Goal: Task Accomplishment & Management: Use online tool/utility

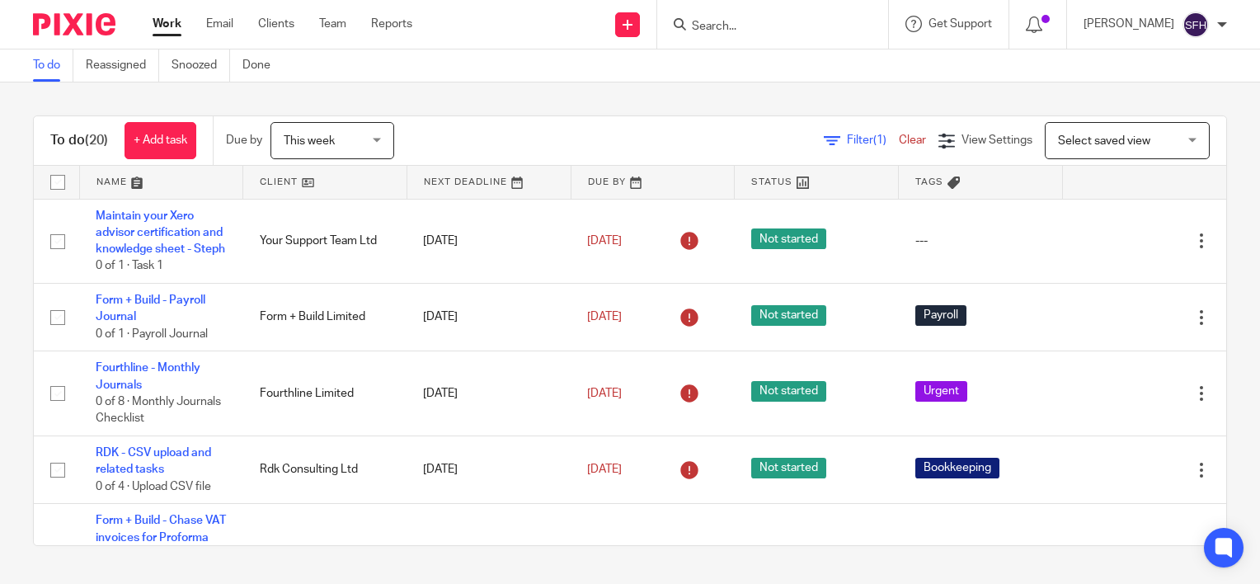
click at [341, 186] on link at bounding box center [324, 182] width 163 height 33
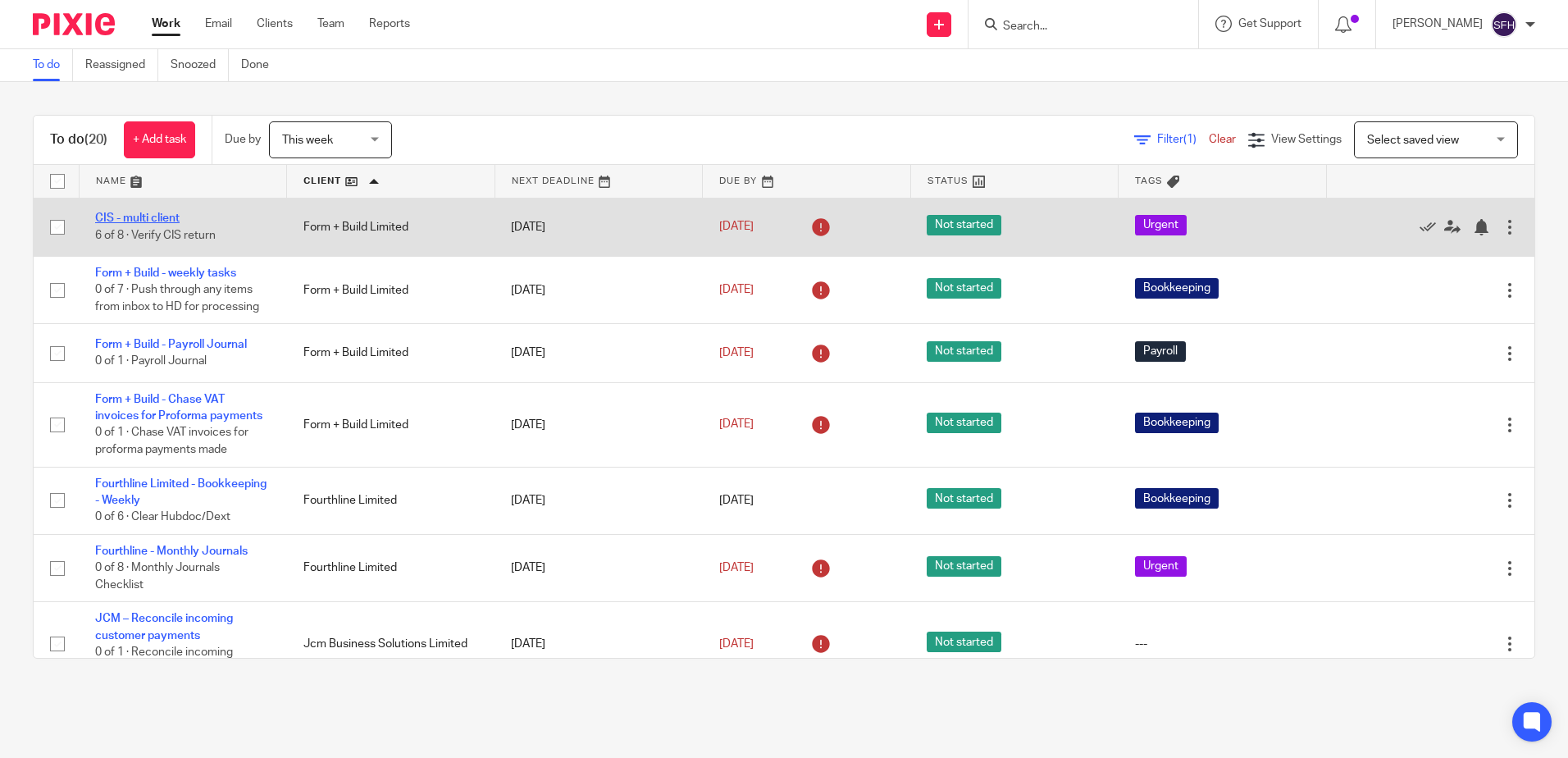
click at [159, 214] on link "CIS - multi client" at bounding box center [137, 219] width 85 height 12
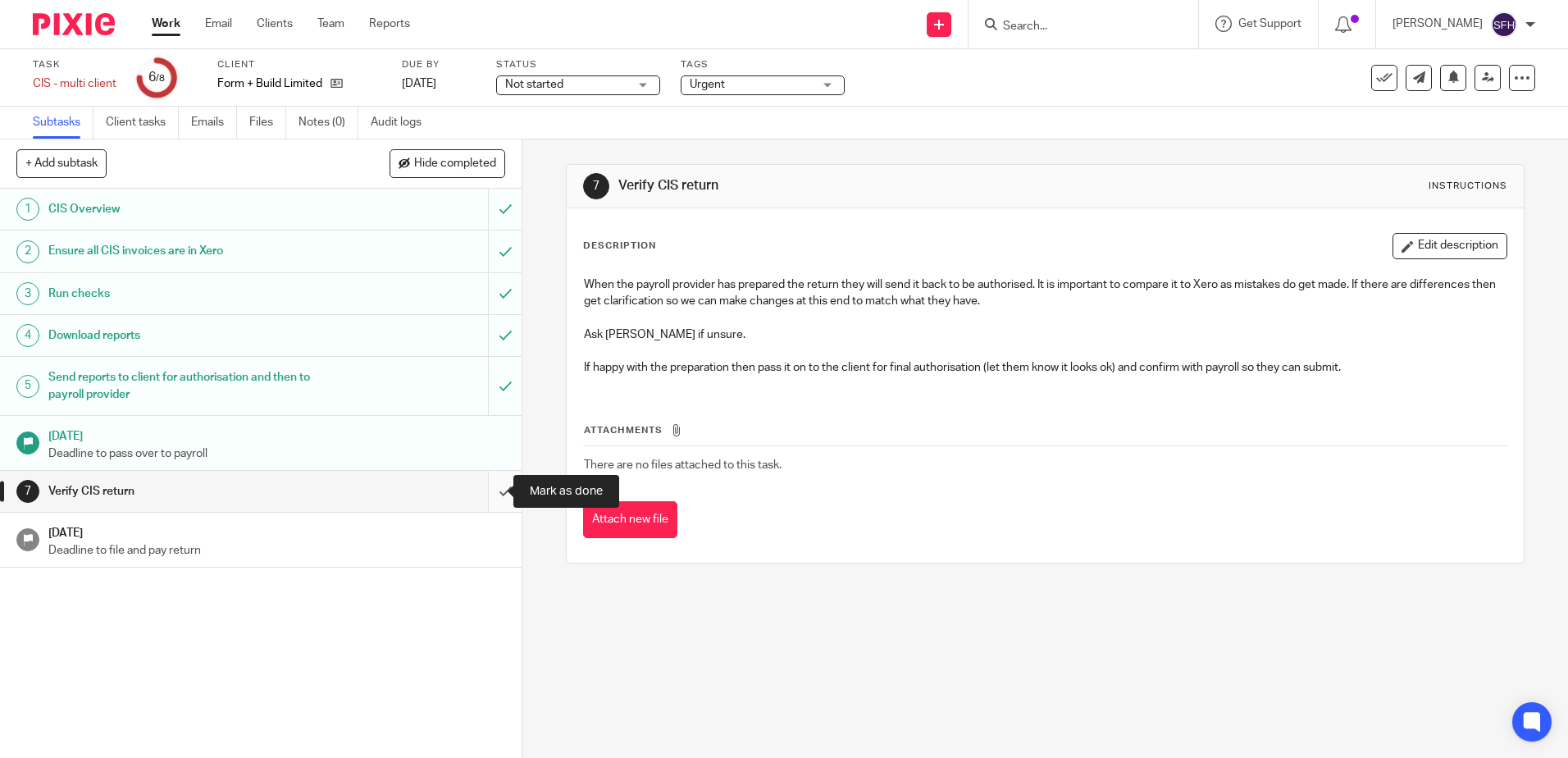
click at [490, 496] on input "submit" at bounding box center [261, 490] width 522 height 41
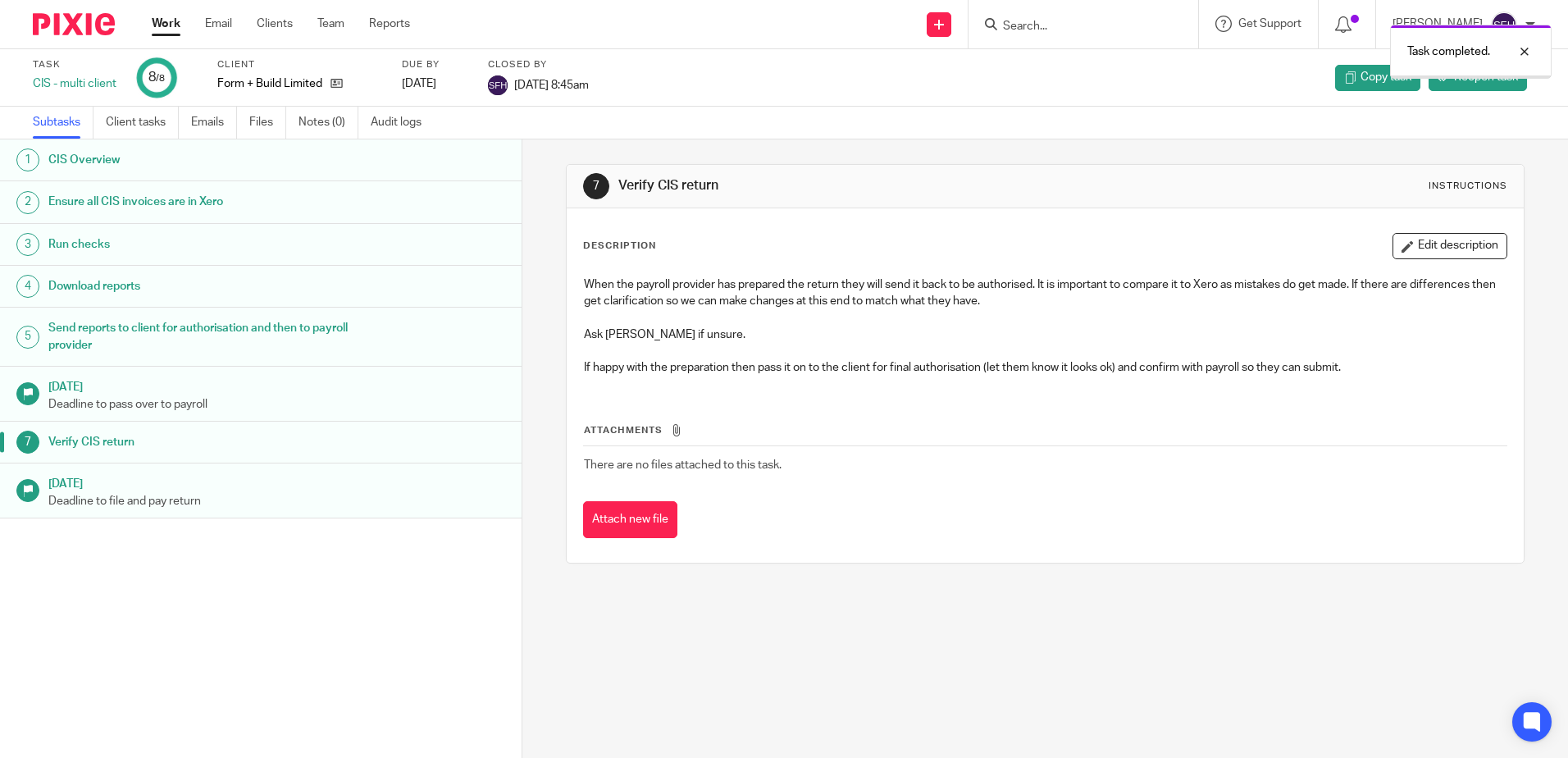
click at [170, 26] on link "Work" at bounding box center [166, 24] width 29 height 16
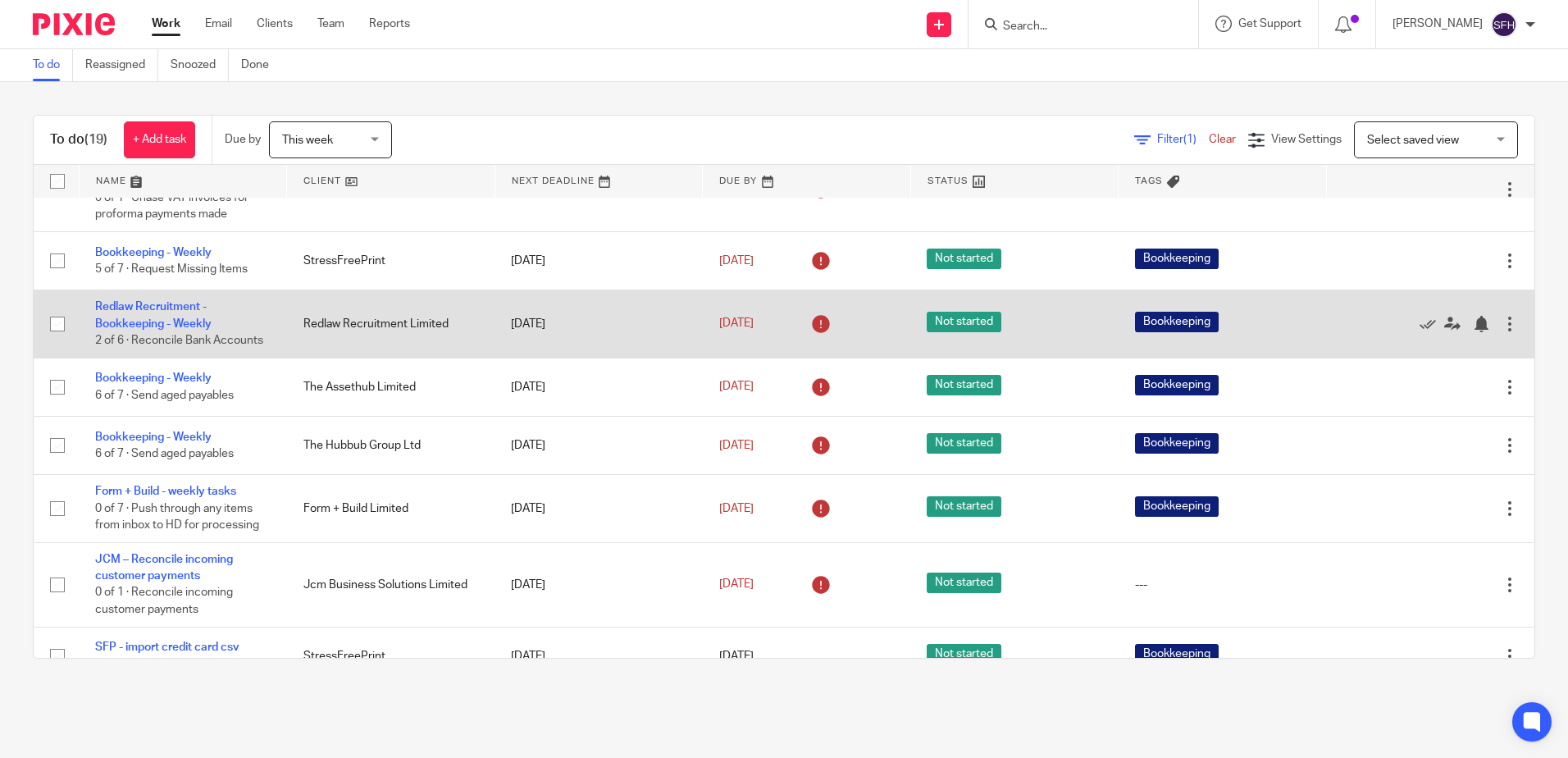
scroll to position [410, 0]
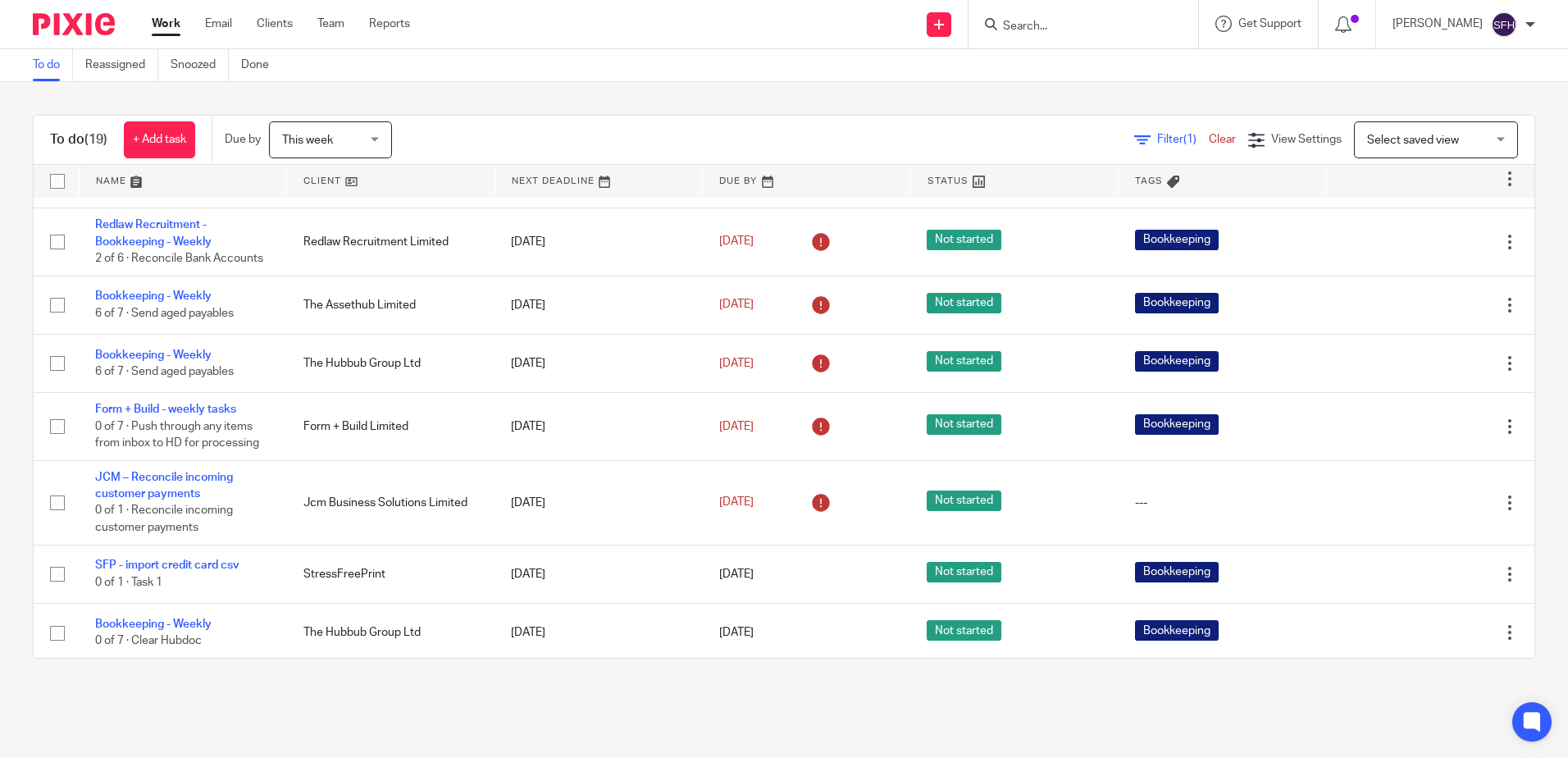
click at [377, 188] on link at bounding box center [391, 181] width 208 height 33
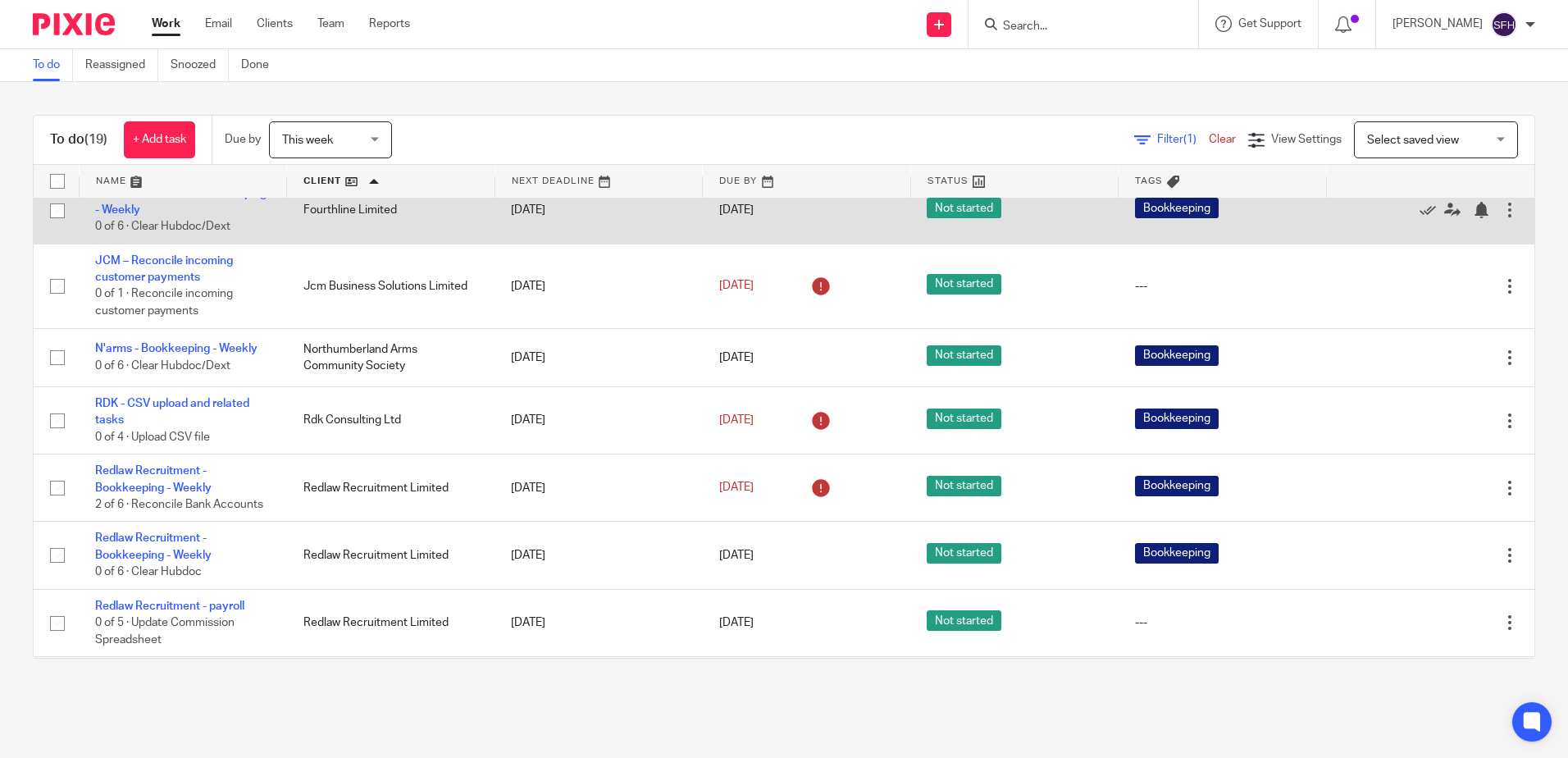
scroll to position [328, 0]
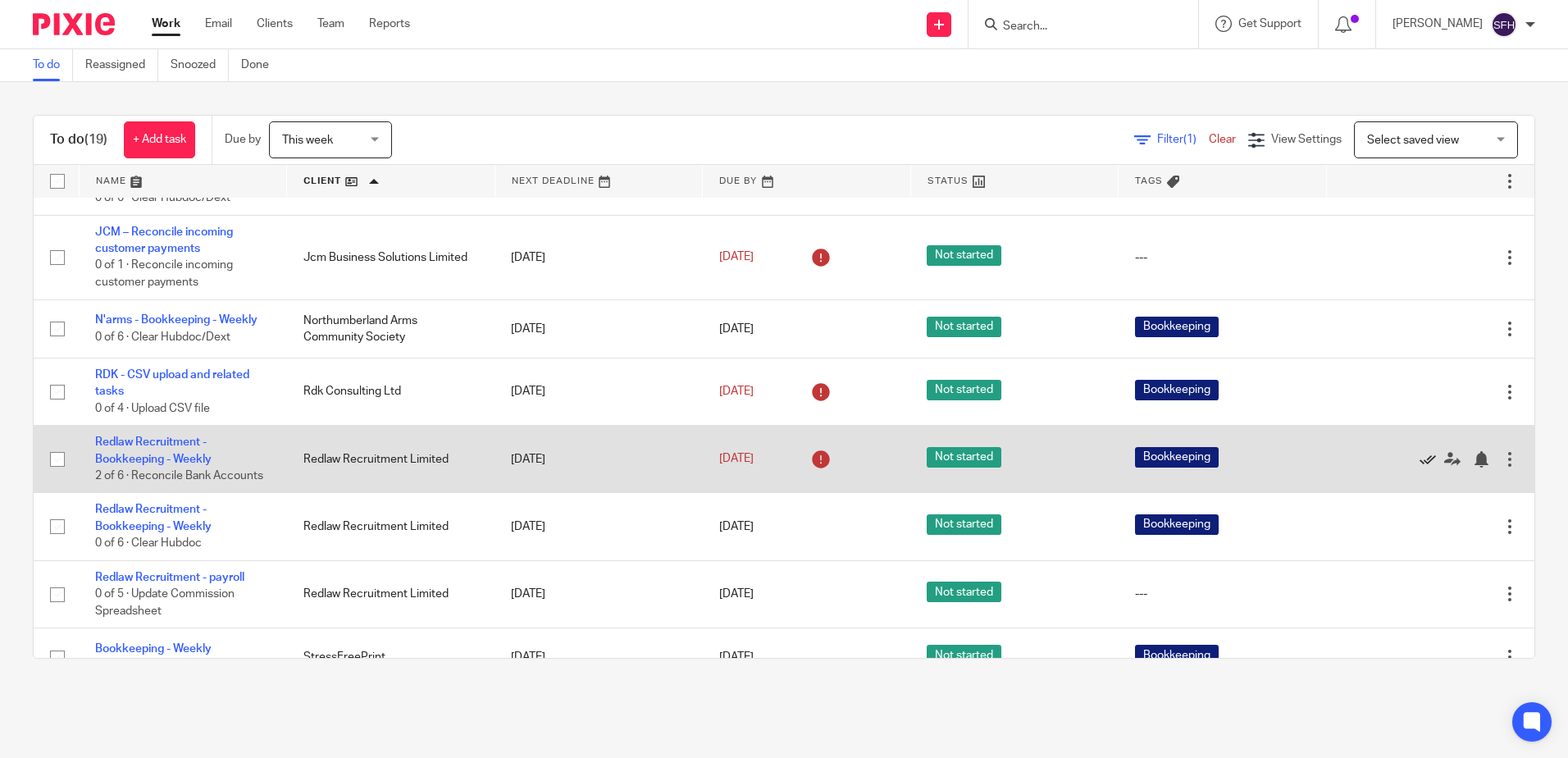
click at [1420, 459] on icon at bounding box center [1428, 460] width 16 height 16
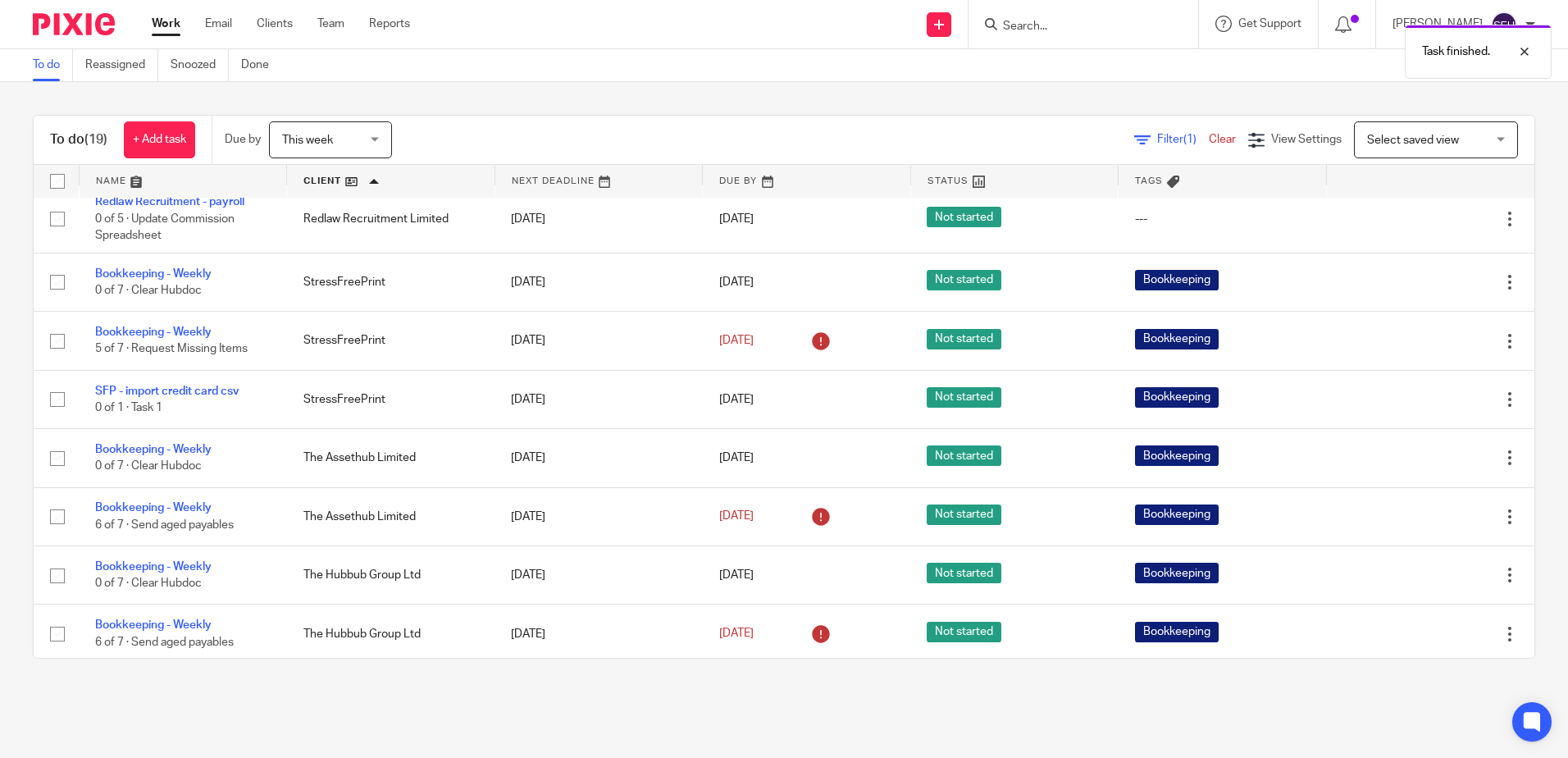
scroll to position [657, 0]
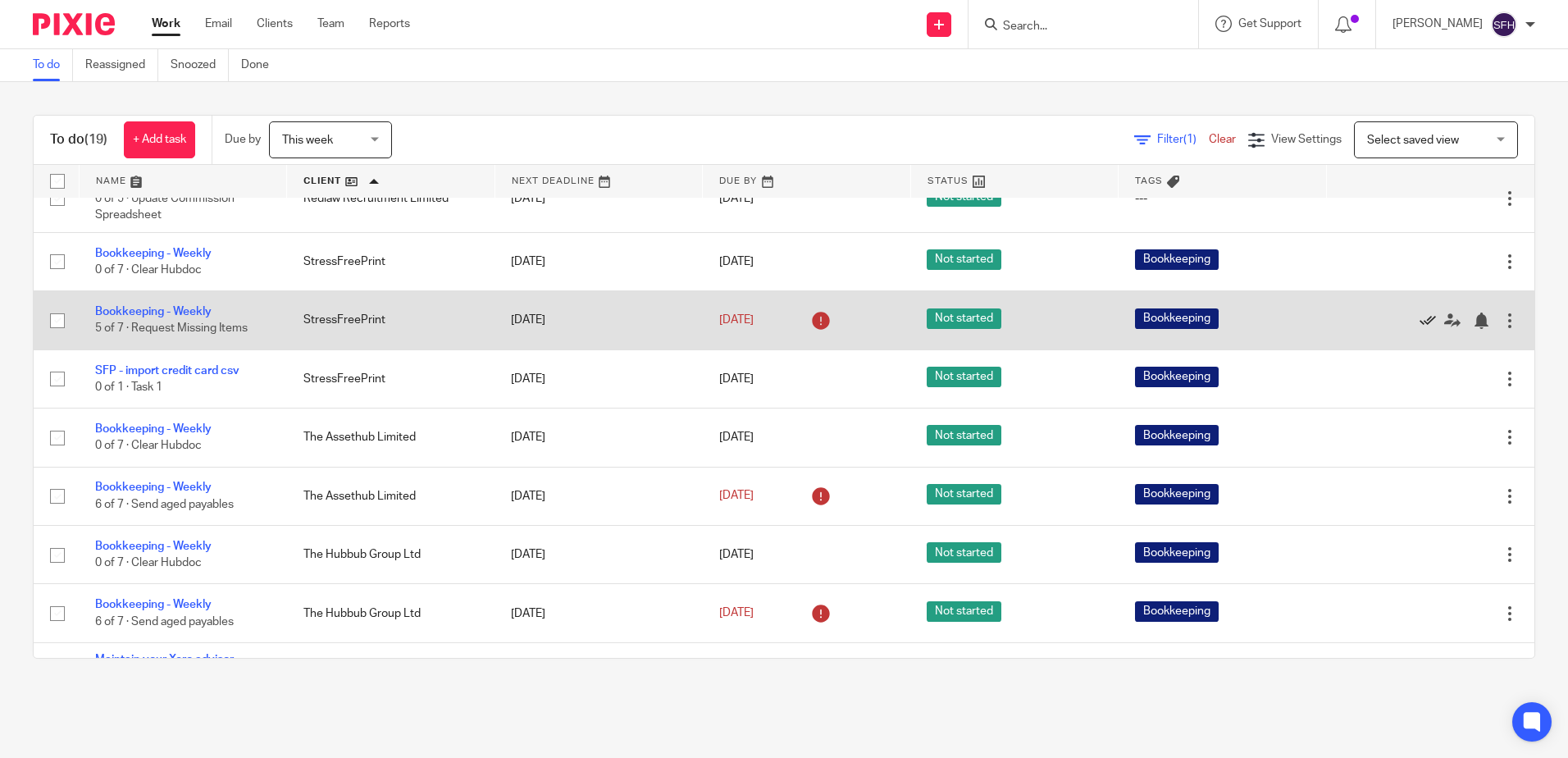
click at [1420, 314] on icon at bounding box center [1428, 320] width 16 height 16
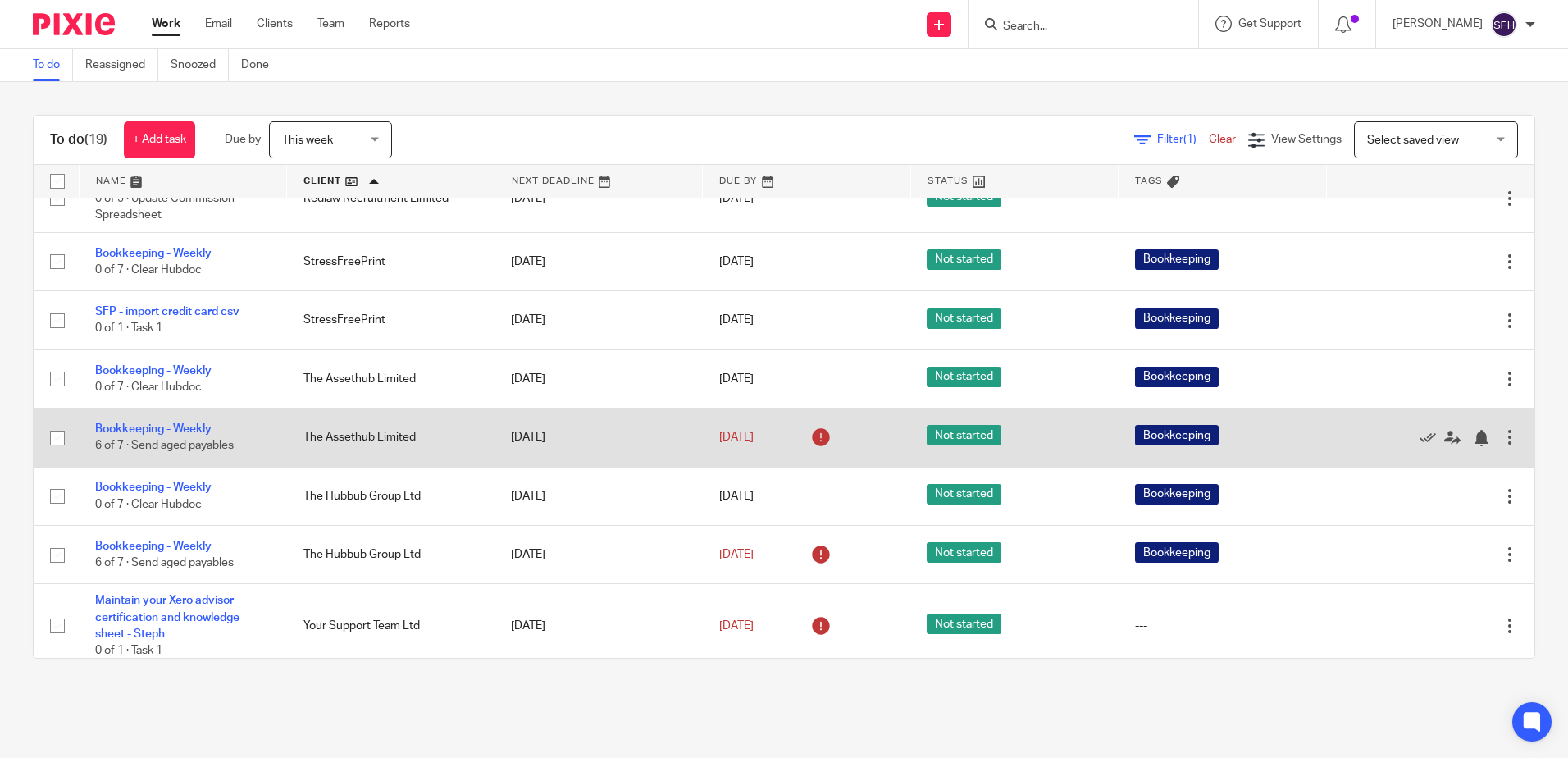
click at [1389, 425] on div "Edit task Delete" at bounding box center [1430, 437] width 176 height 41
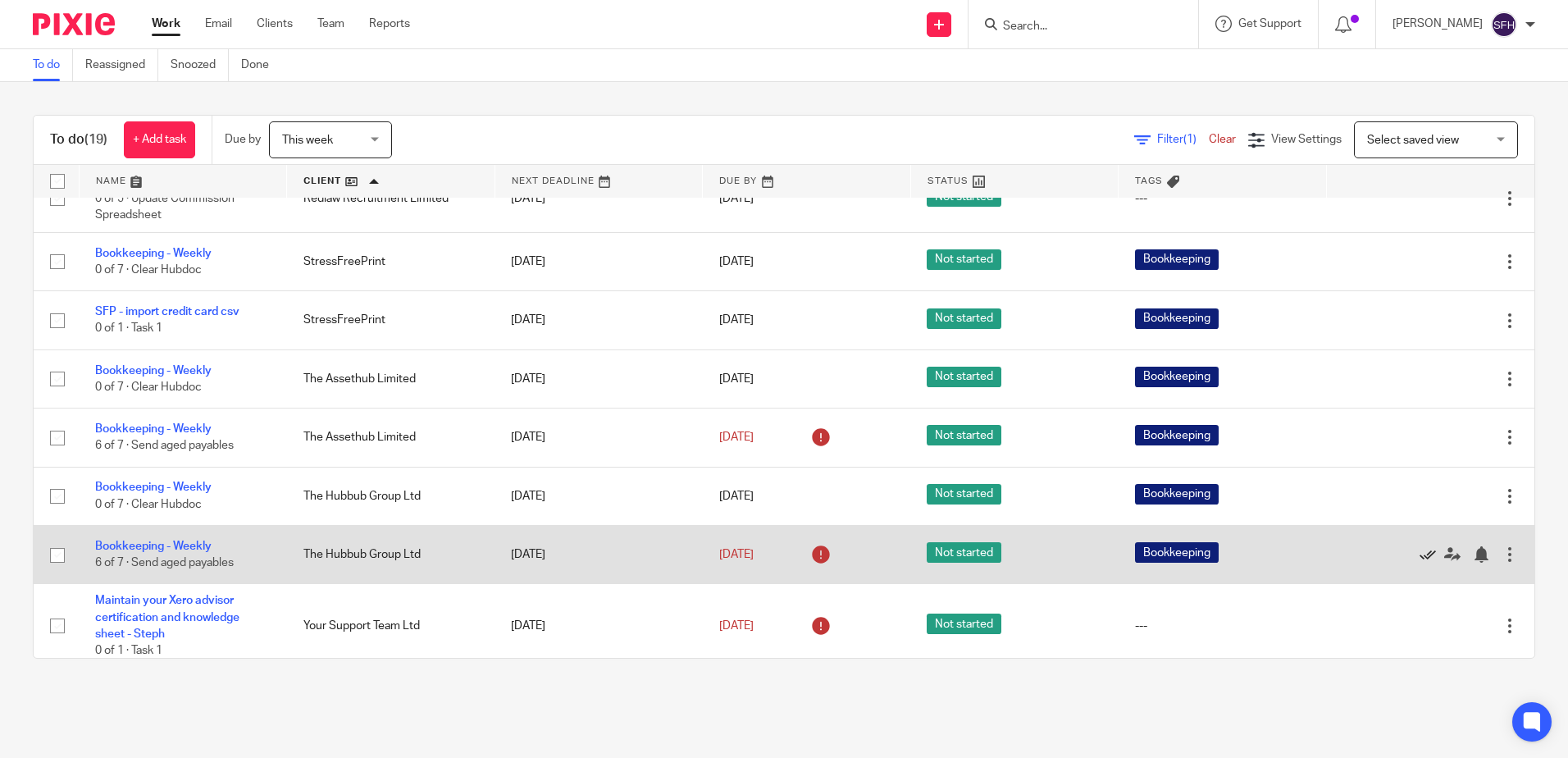
click at [1420, 557] on icon at bounding box center [1428, 554] width 16 height 16
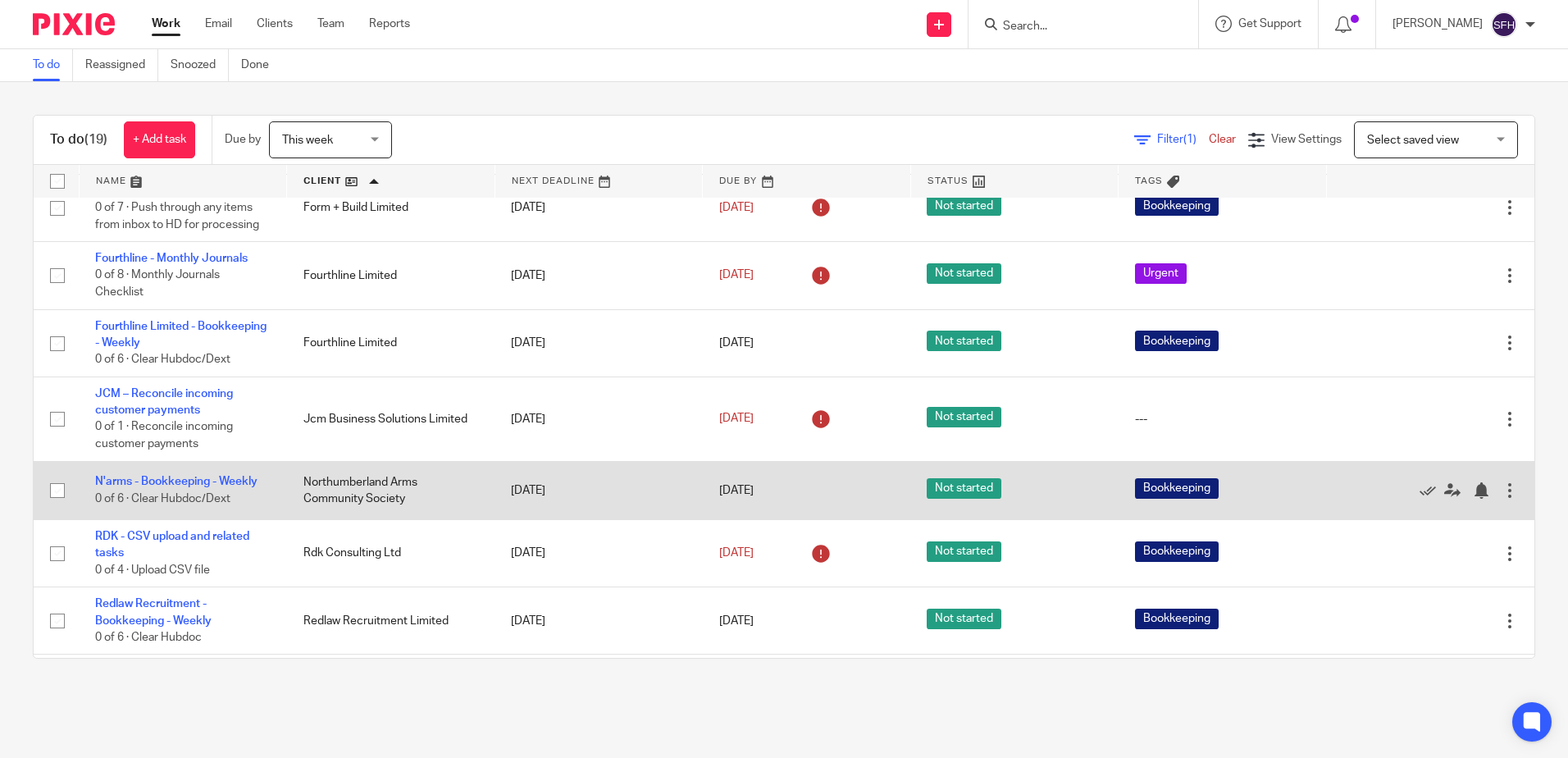
scroll to position [0, 0]
